Goal: Transaction & Acquisition: Purchase product/service

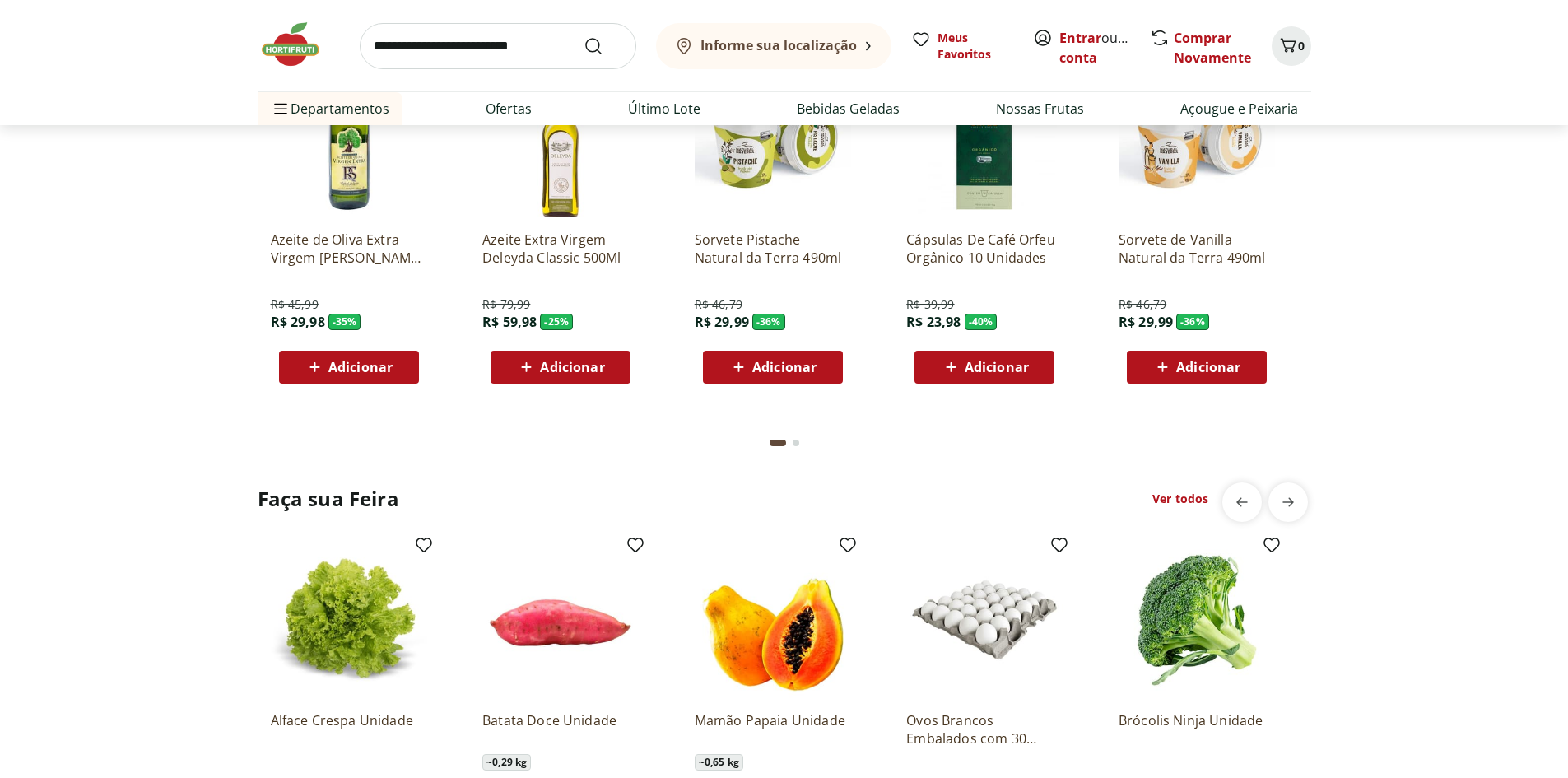
scroll to position [1646, 0]
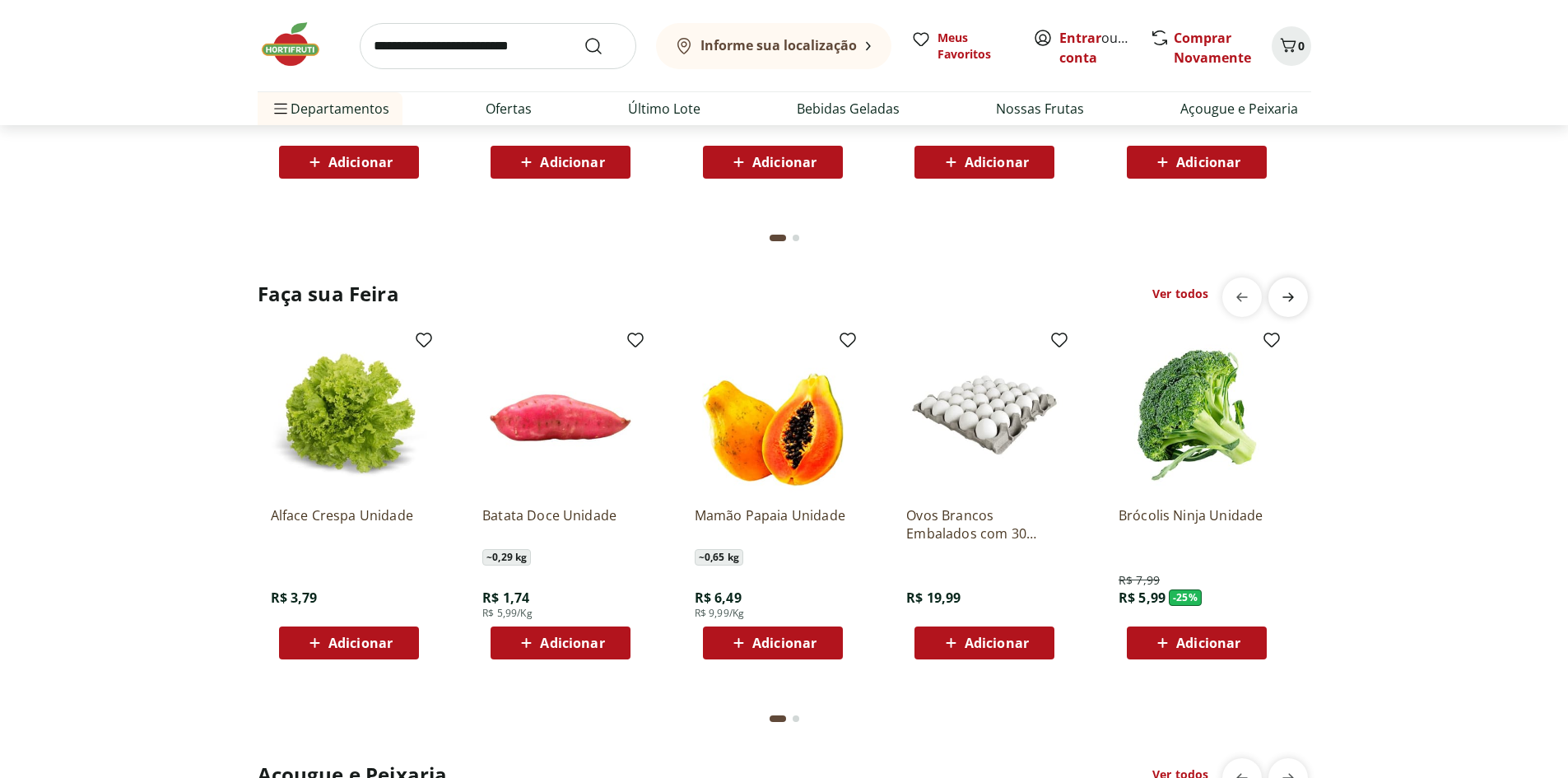
click at [1280, 296] on icon "next" at bounding box center [1288, 297] width 20 height 20
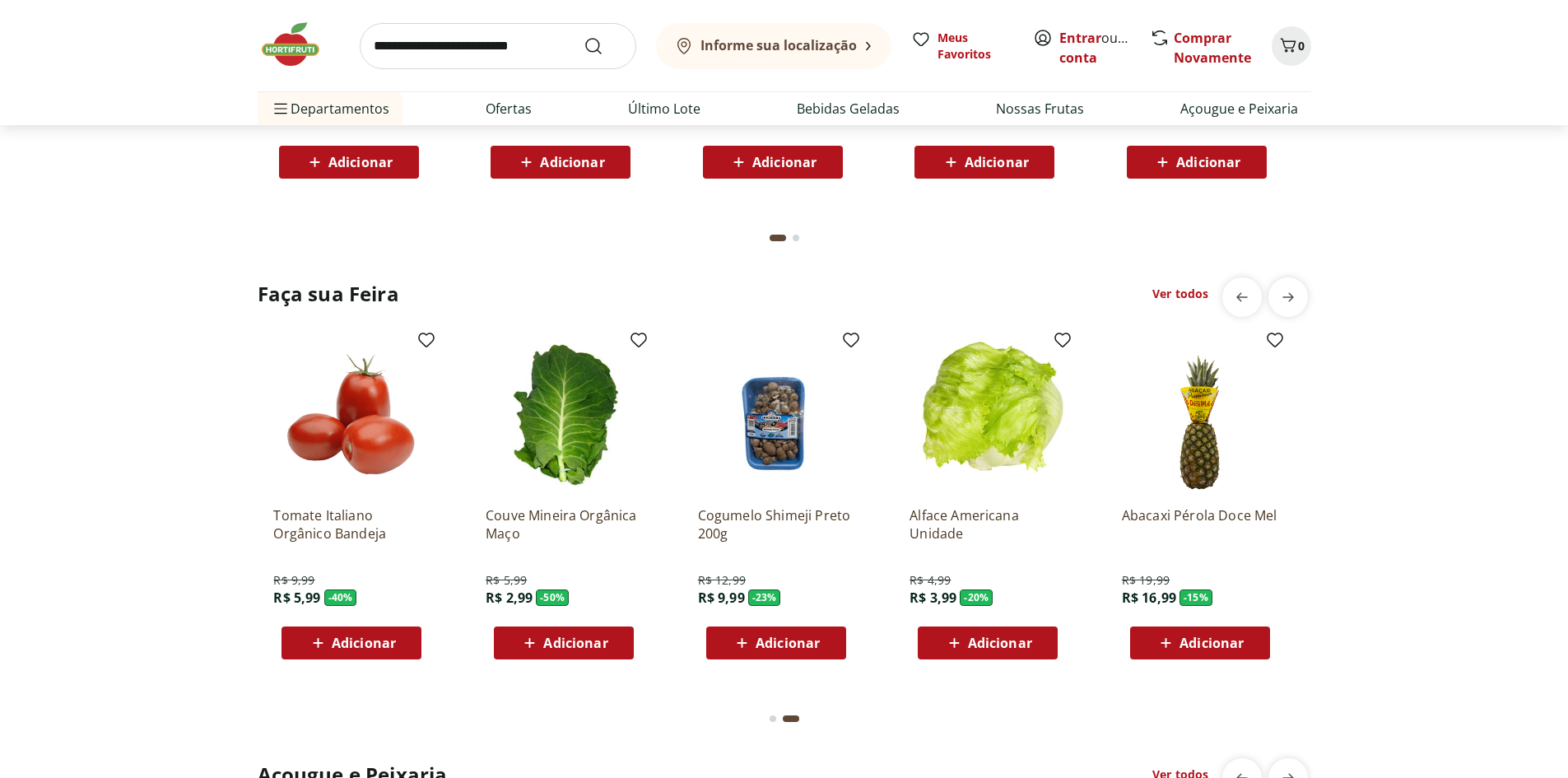
scroll to position [0, 1059]
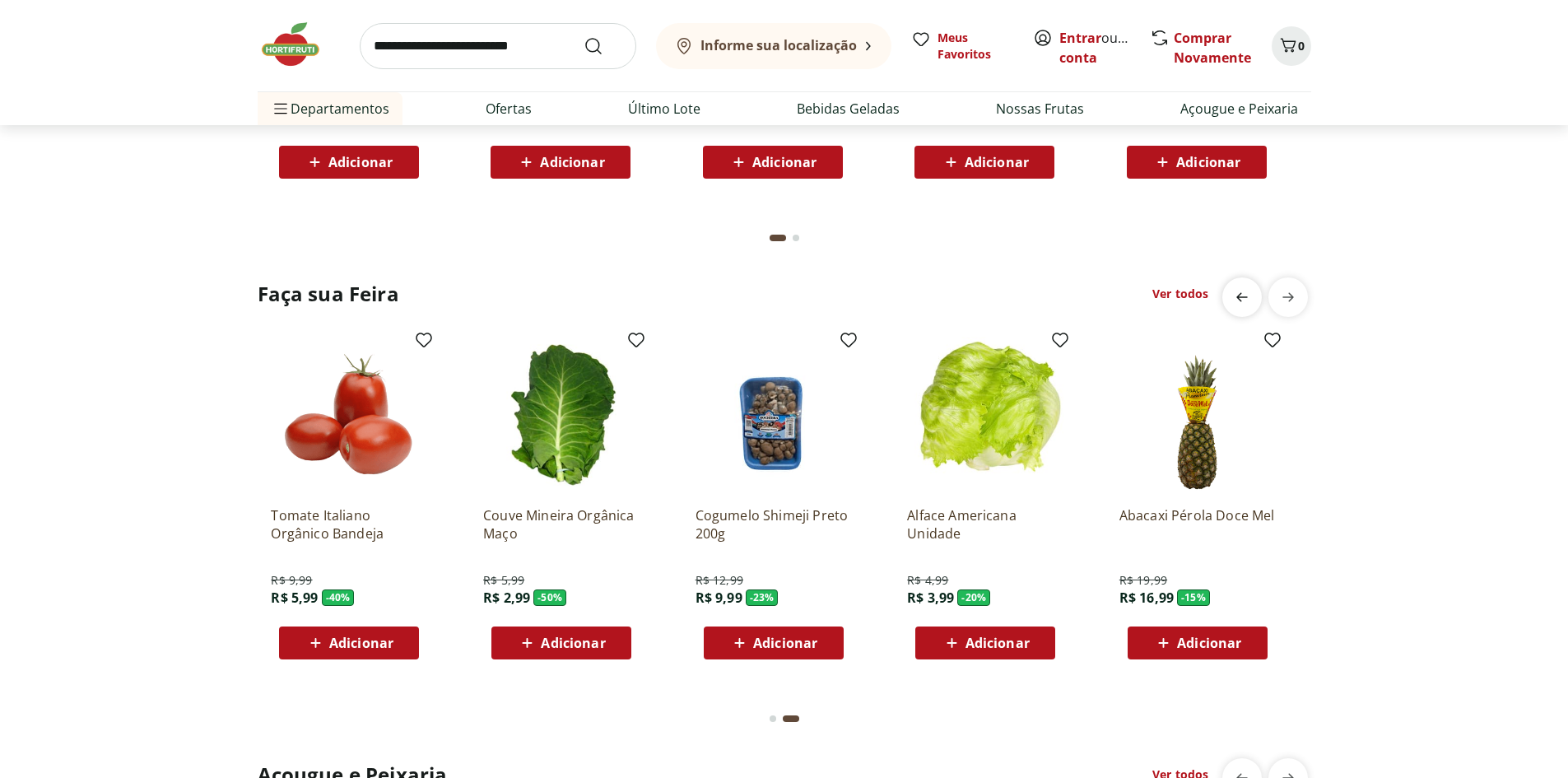
click at [1246, 300] on icon "previous" at bounding box center [1242, 297] width 20 height 20
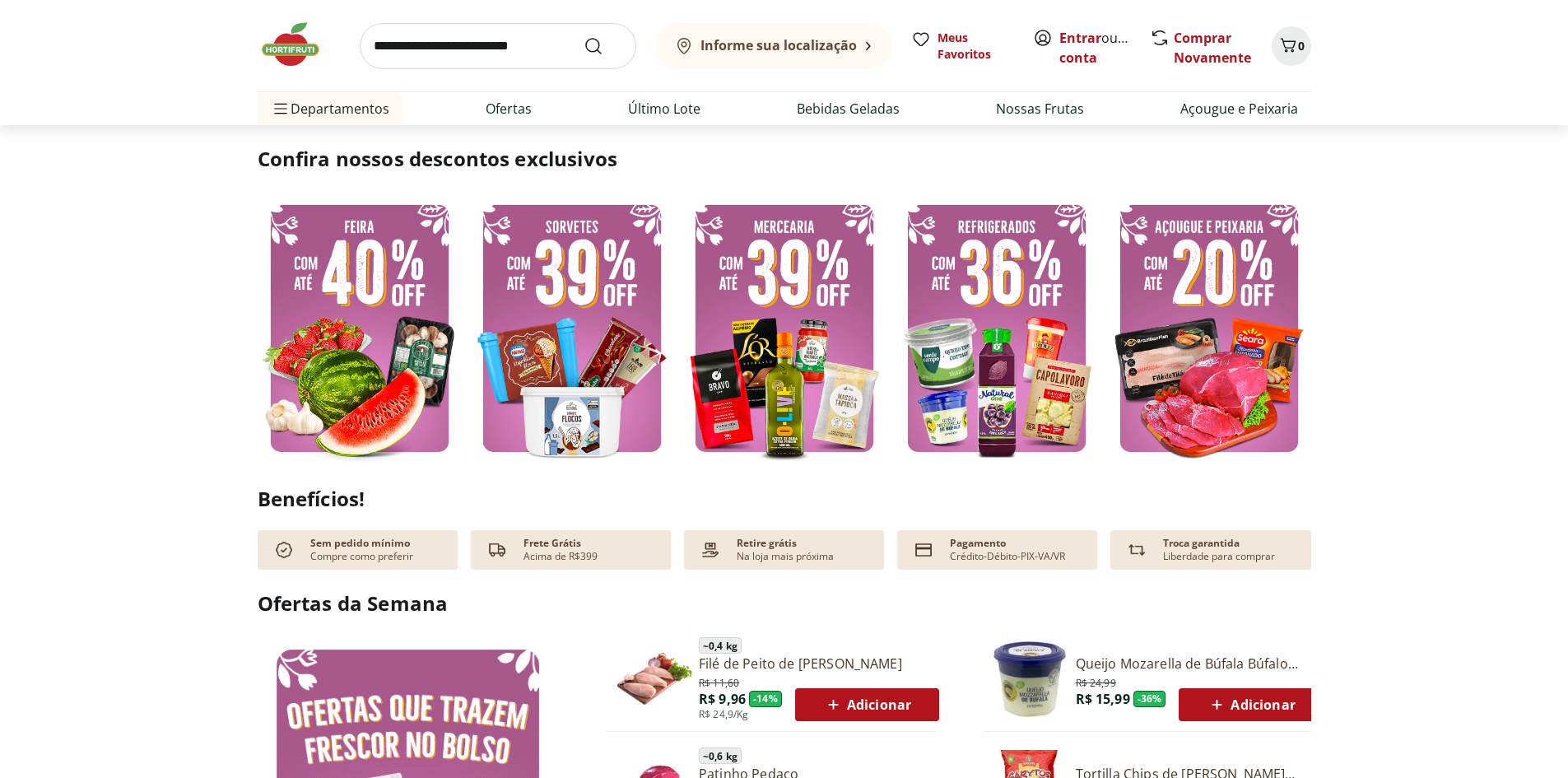
scroll to position [0, 0]
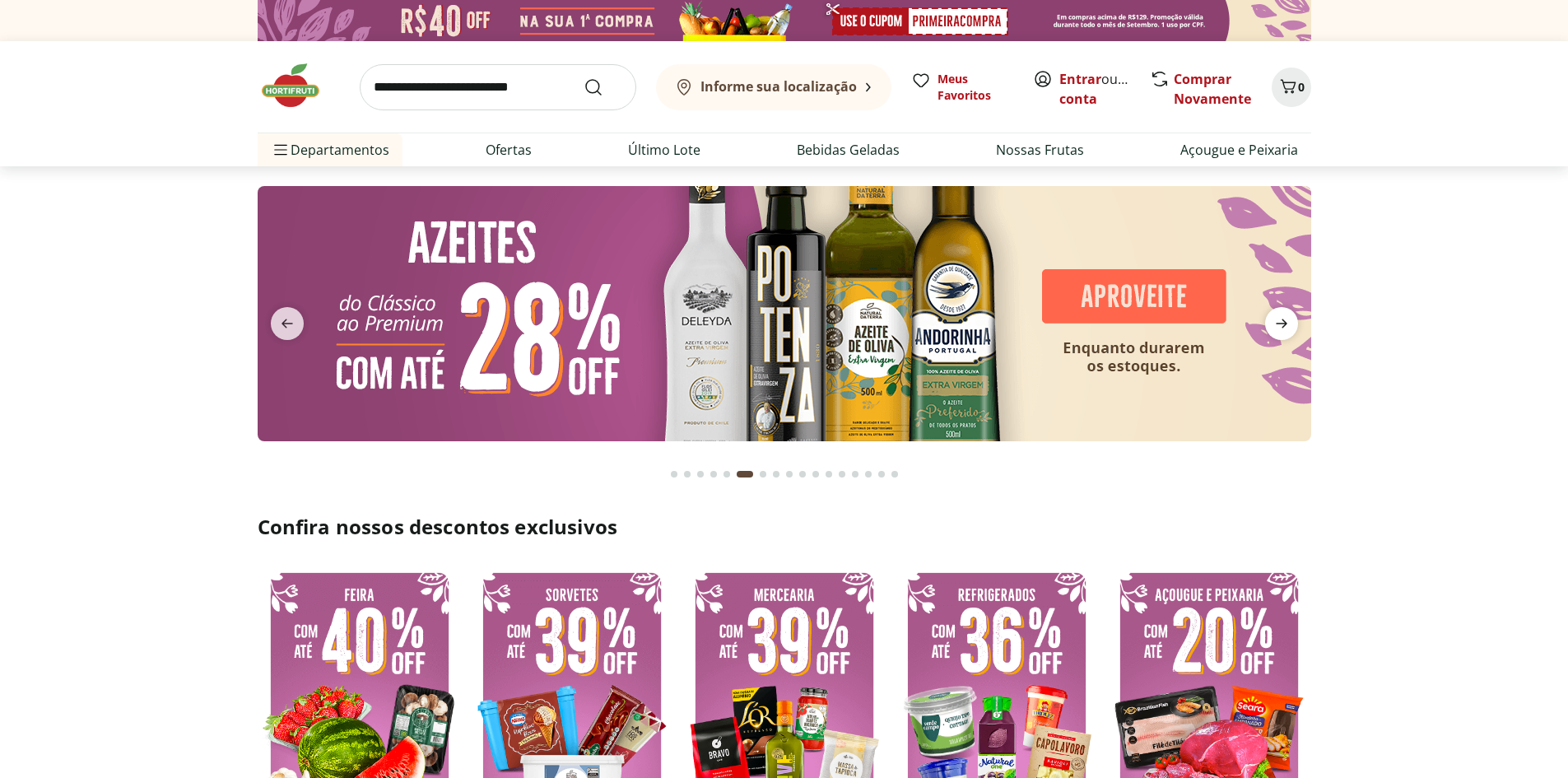
click at [1280, 327] on icon "next" at bounding box center [1281, 323] width 20 height 20
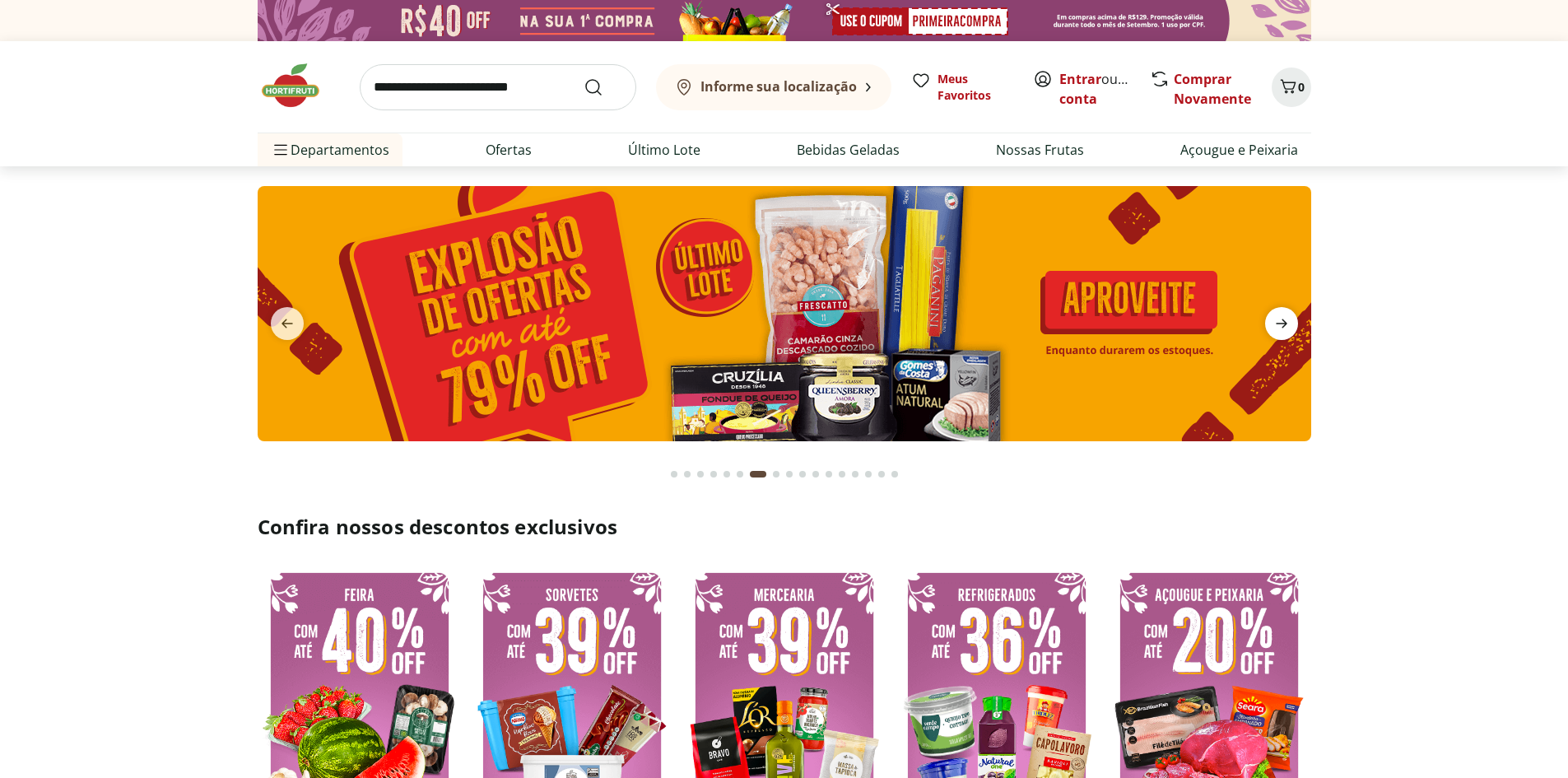
click at [1280, 327] on icon "next" at bounding box center [1281, 323] width 20 height 20
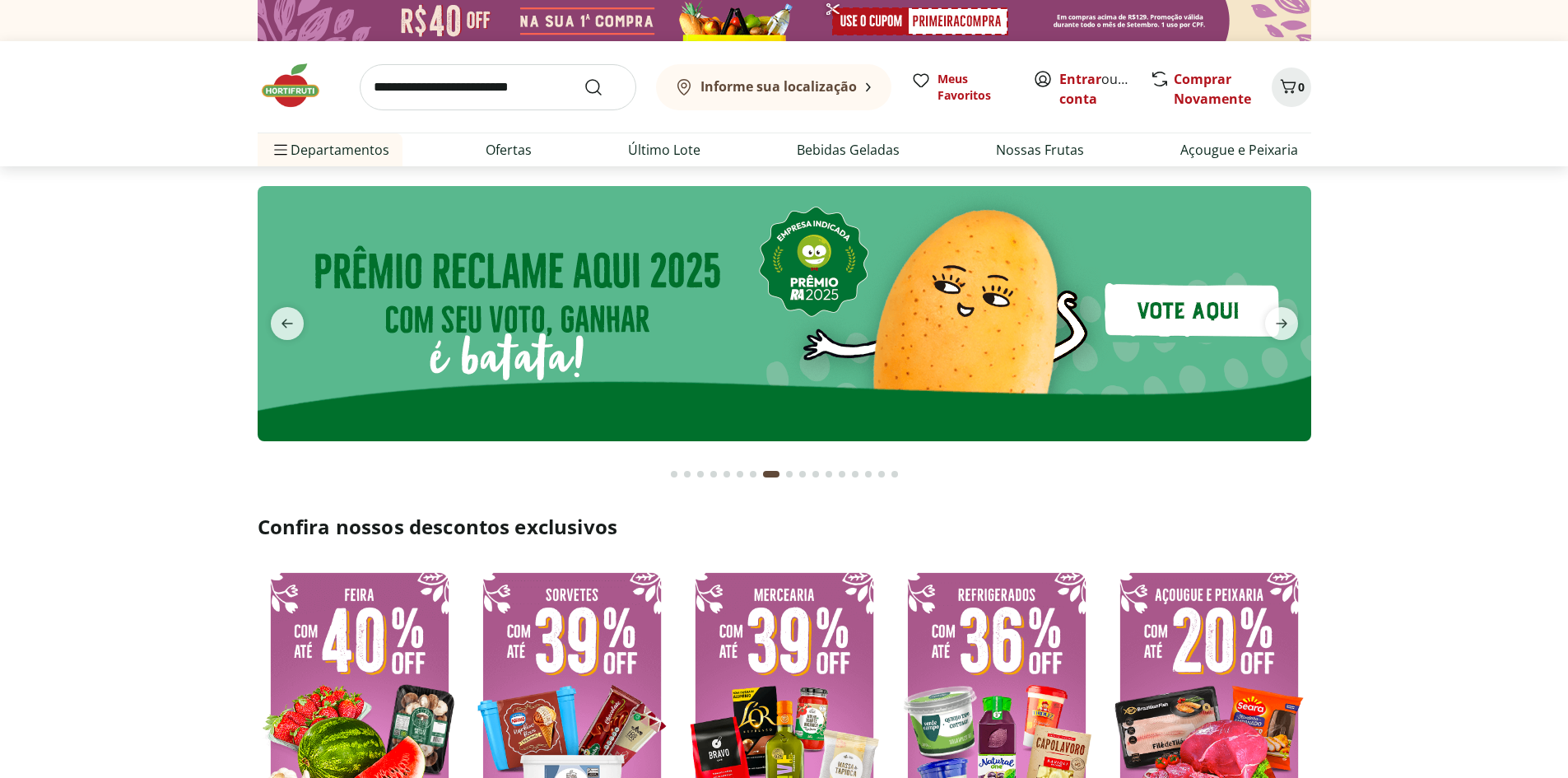
click at [499, 87] on input "search" at bounding box center [497, 87] width 276 height 46
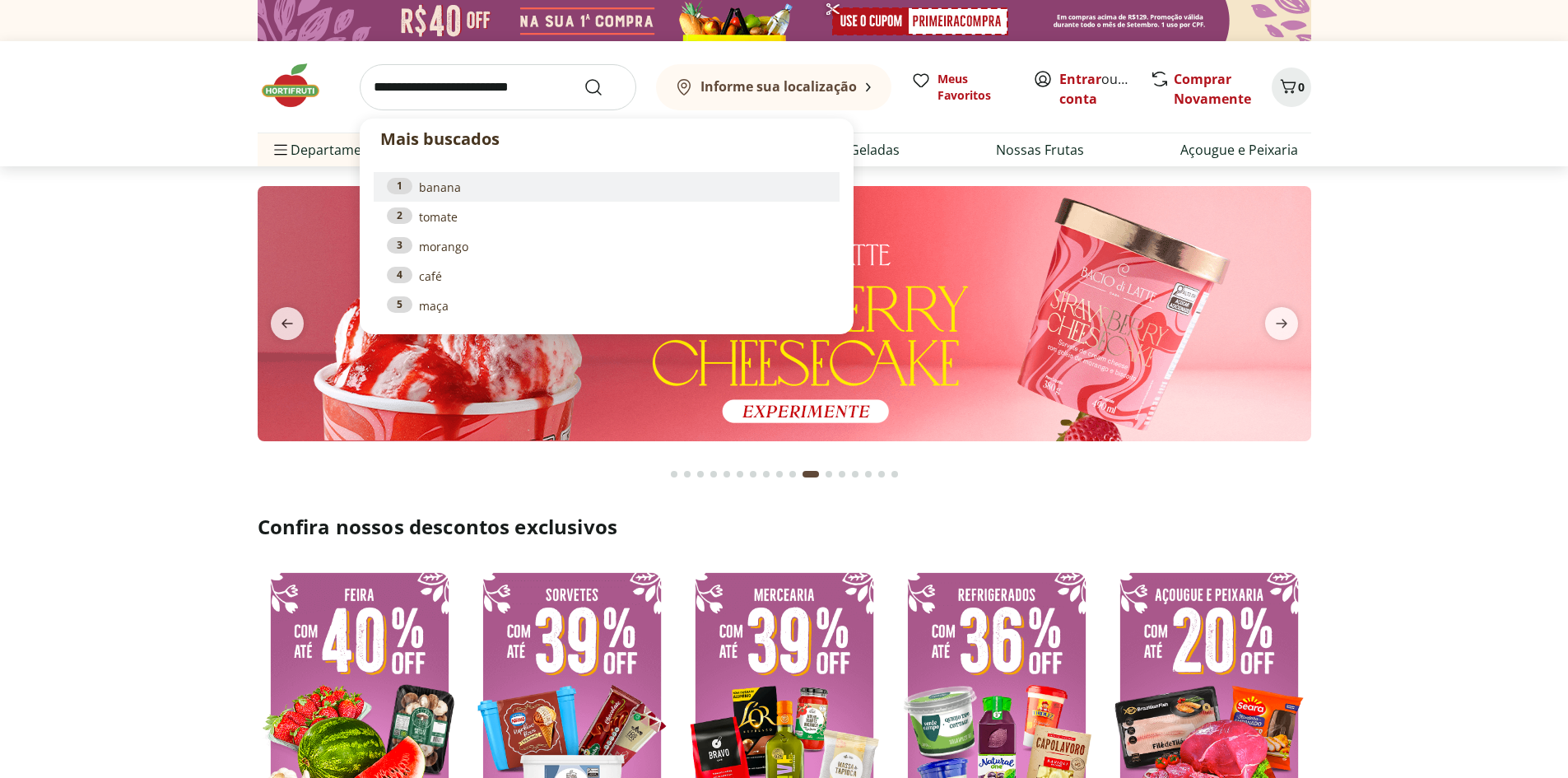
click at [452, 195] on link "1 banana" at bounding box center [606, 187] width 439 height 18
type input "******"
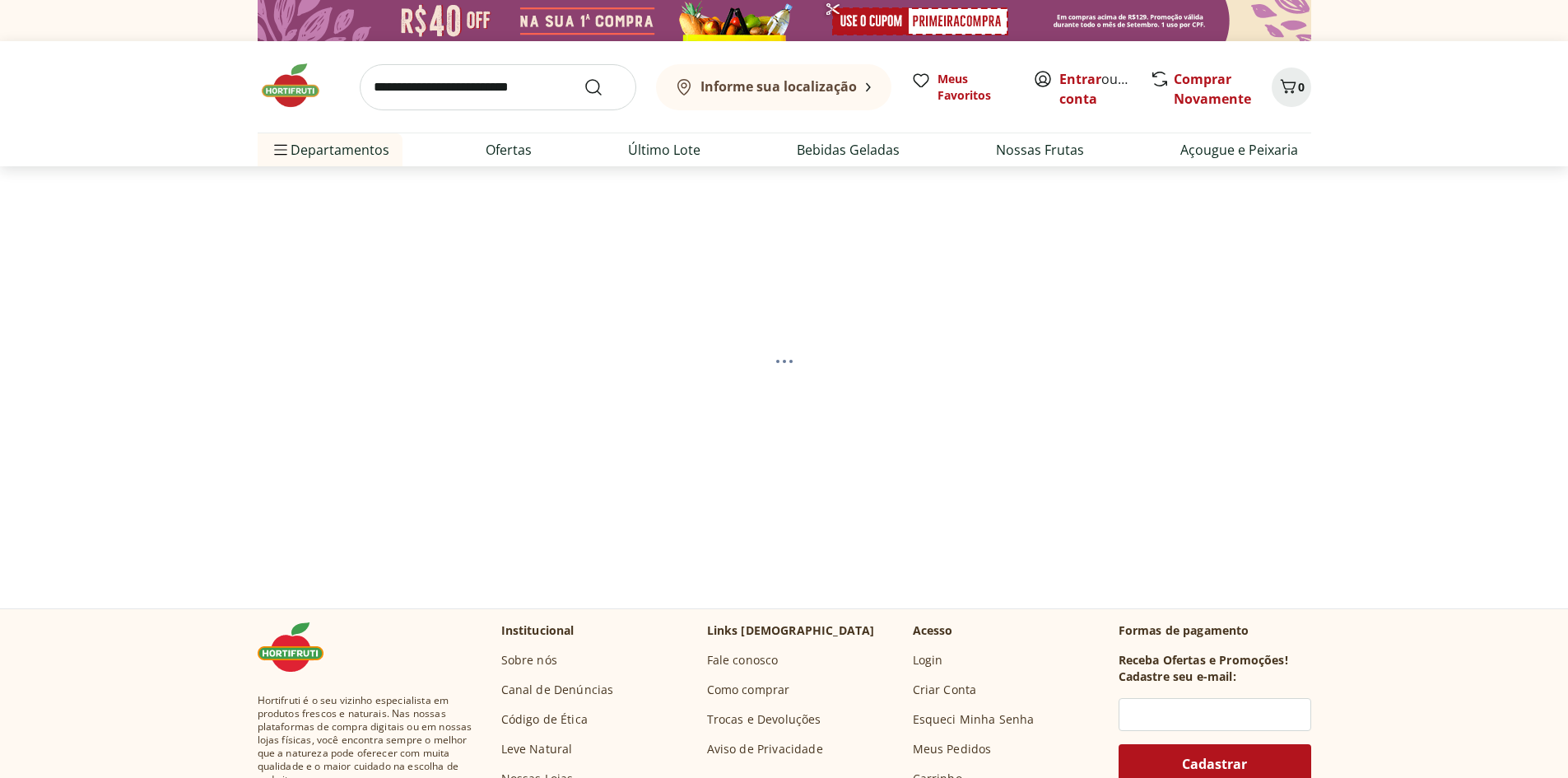
select select "**********"
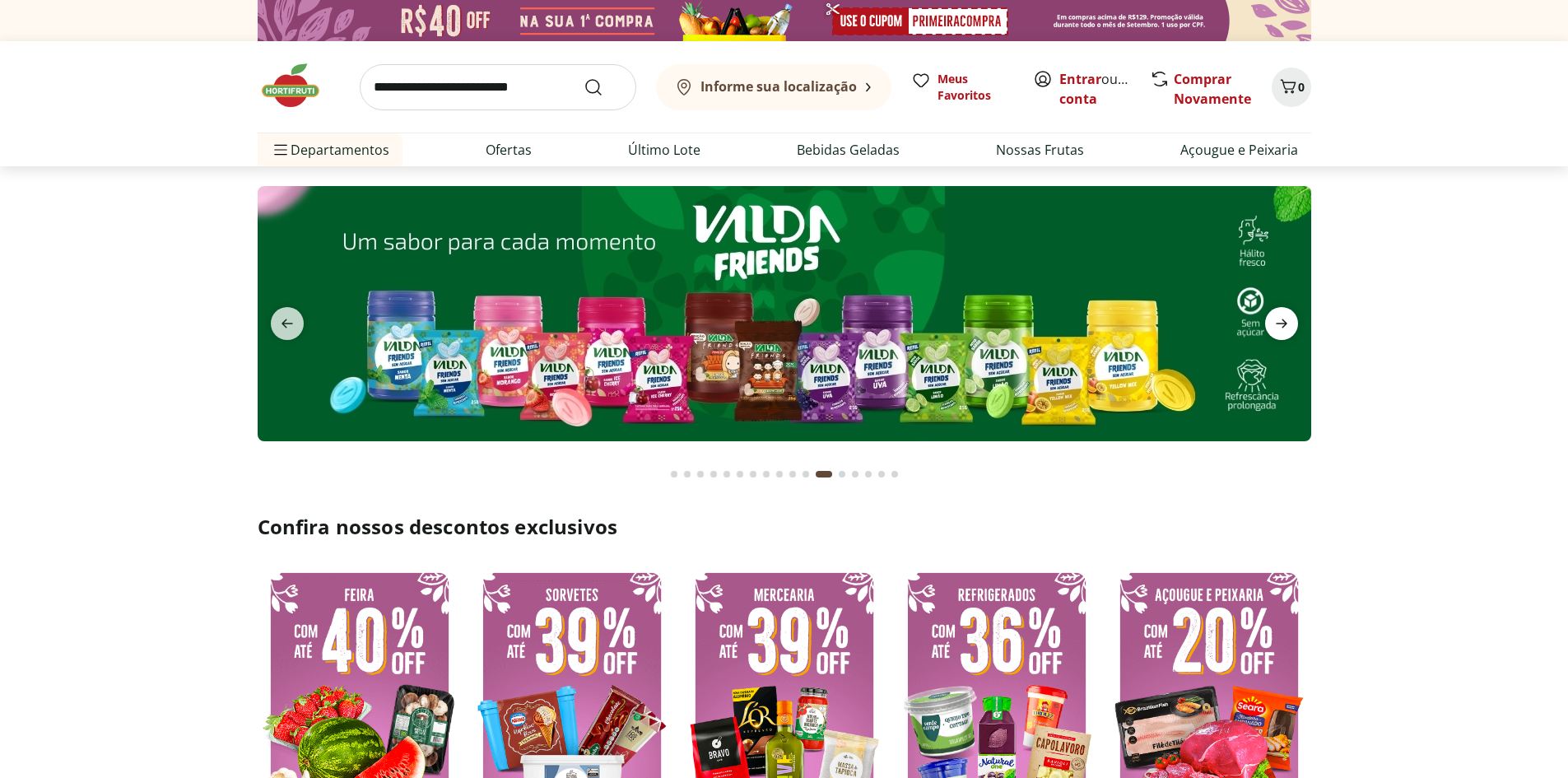
click at [1288, 325] on icon "next" at bounding box center [1281, 323] width 20 height 20
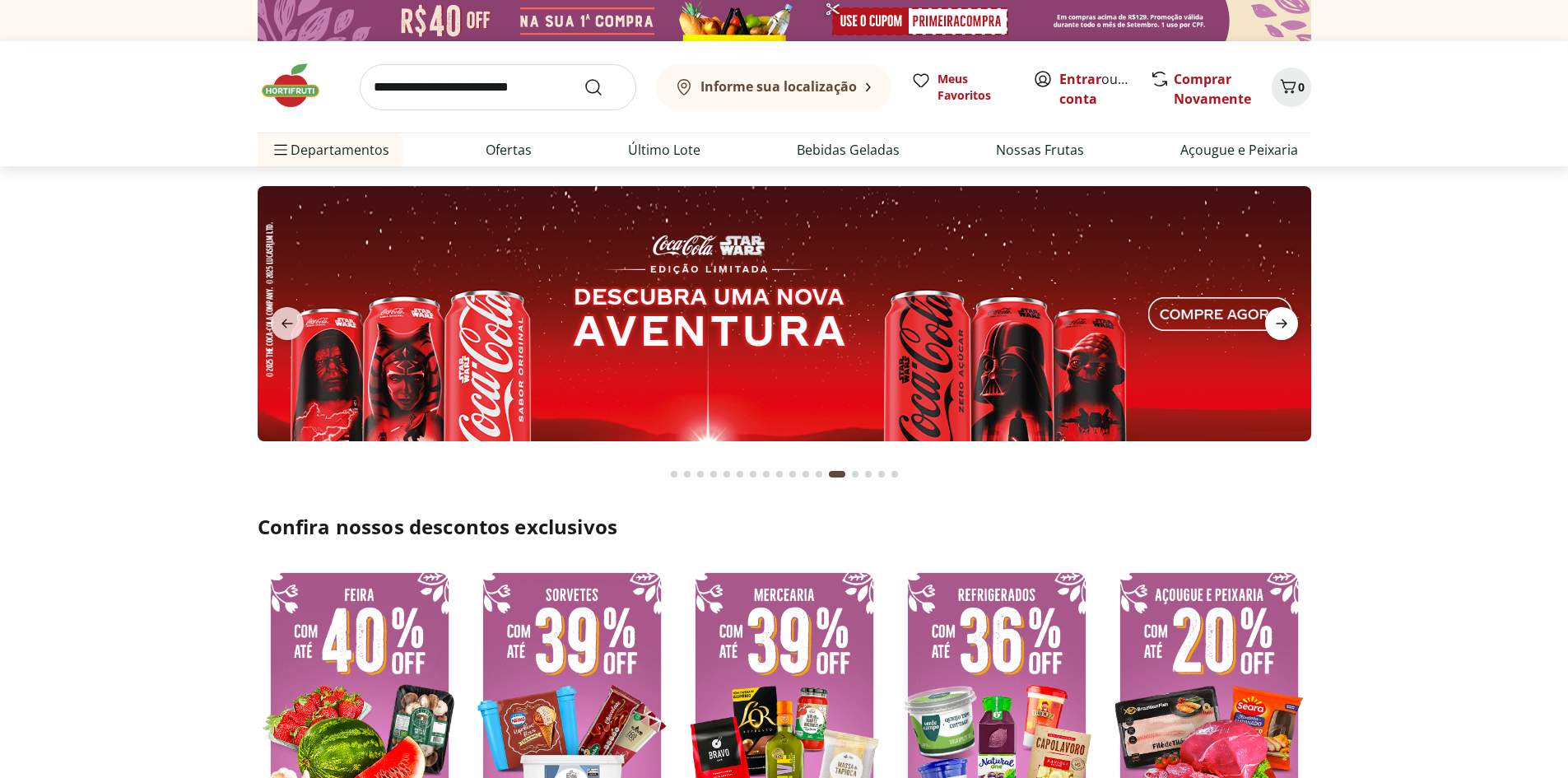
click at [1286, 324] on icon "next" at bounding box center [1281, 324] width 11 height 9
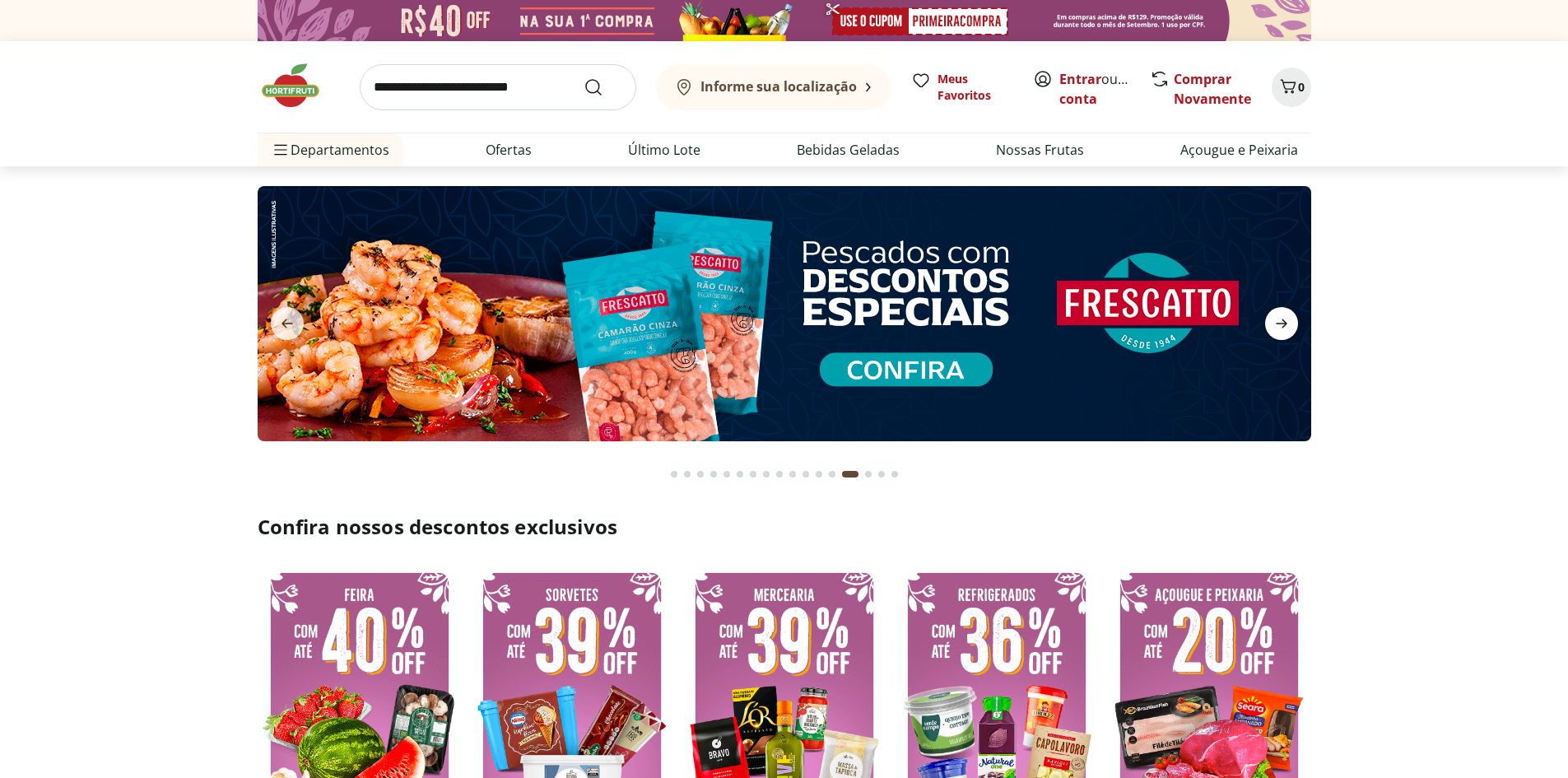
click at [1286, 324] on icon "next" at bounding box center [1281, 324] width 11 height 9
